Goal: Task Accomplishment & Management: Complete application form

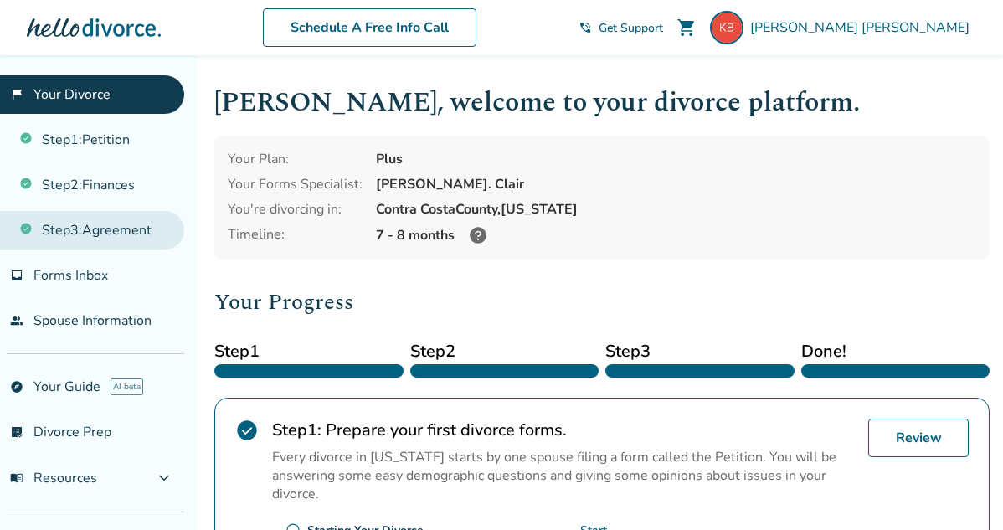
click at [86, 229] on link "Step 3 : Agreement" at bounding box center [92, 230] width 184 height 39
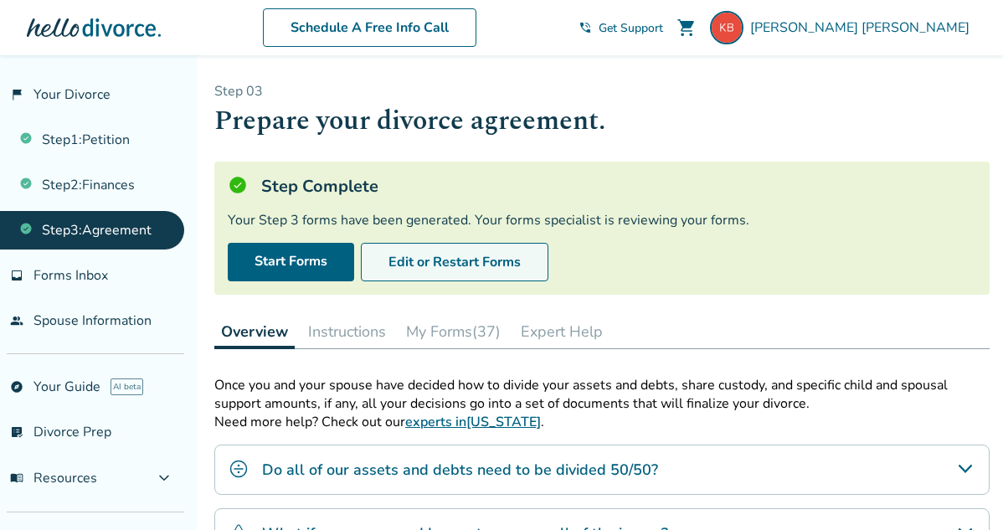
click at [434, 259] on button "Edit or Restart Forms" at bounding box center [454, 262] width 187 height 39
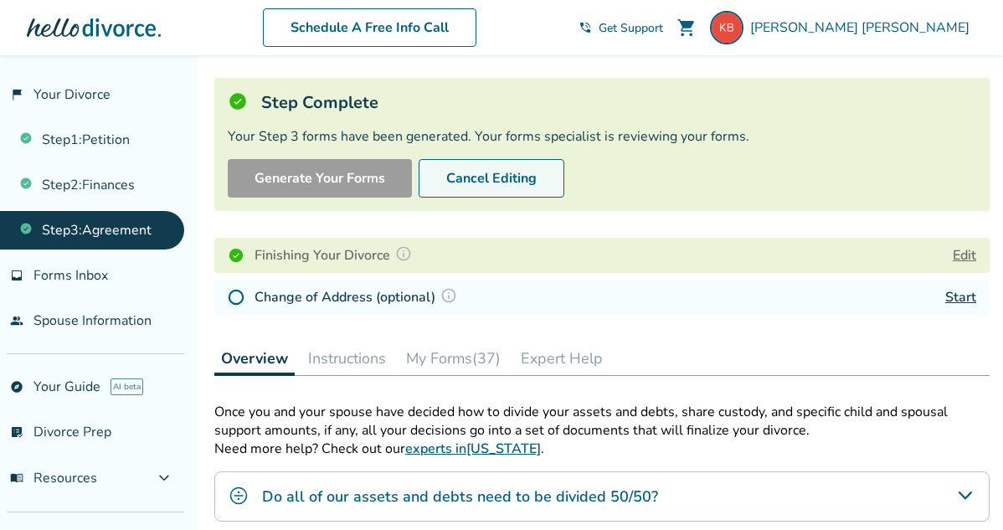
scroll to position [57, 0]
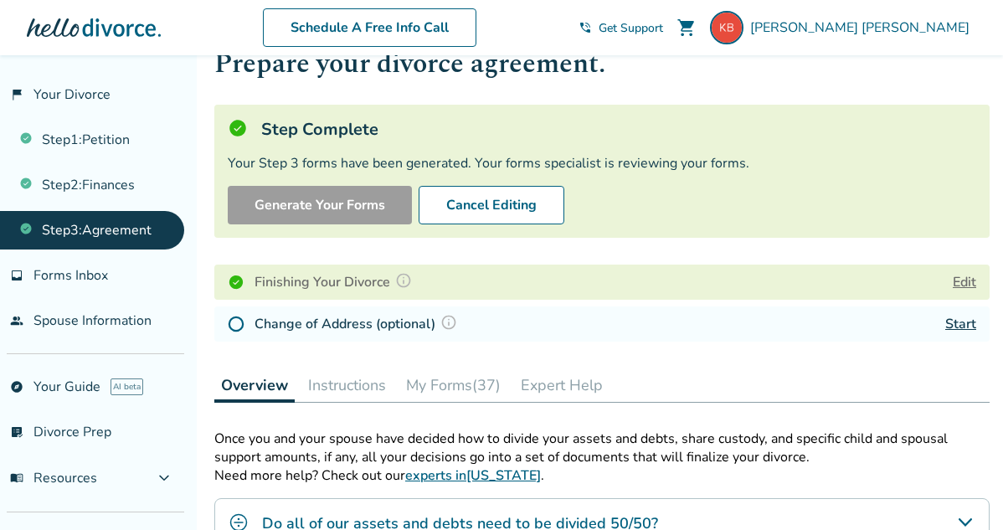
click at [961, 280] on button "Edit" at bounding box center [963, 282] width 23 height 20
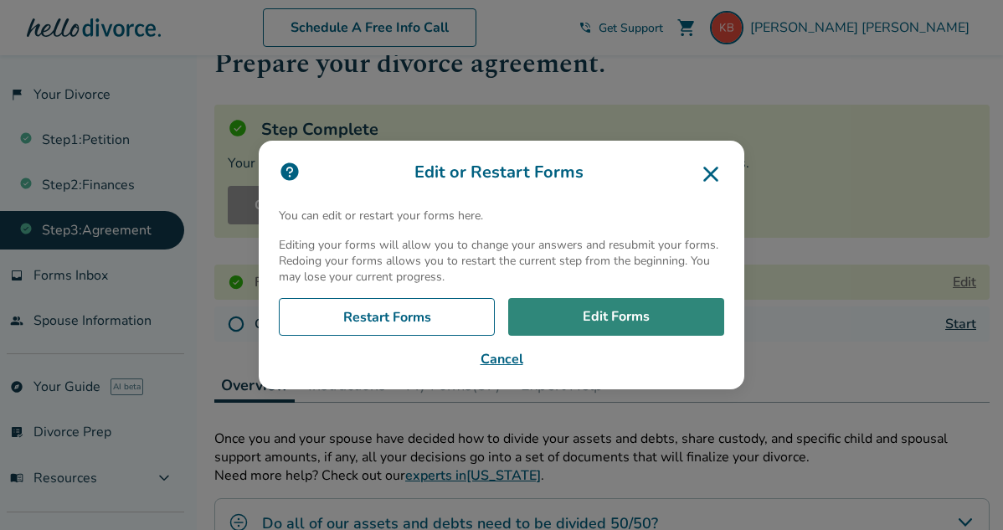
click at [622, 311] on link "Edit Forms" at bounding box center [616, 317] width 216 height 39
